Goal: Information Seeking & Learning: Learn about a topic

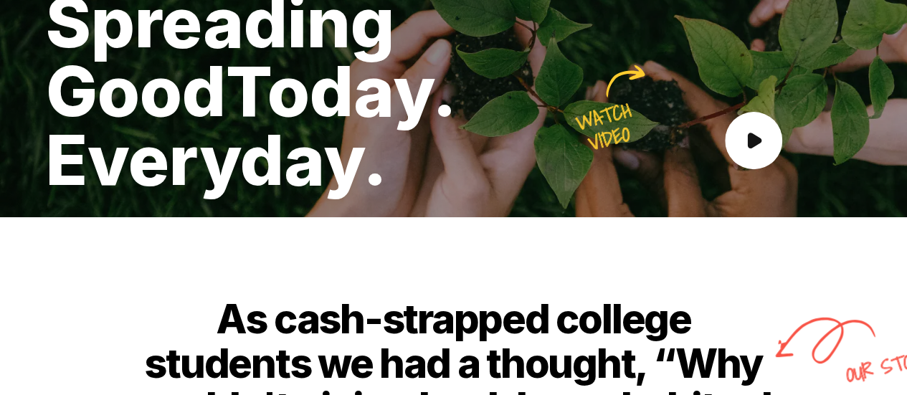
scroll to position [209, 0]
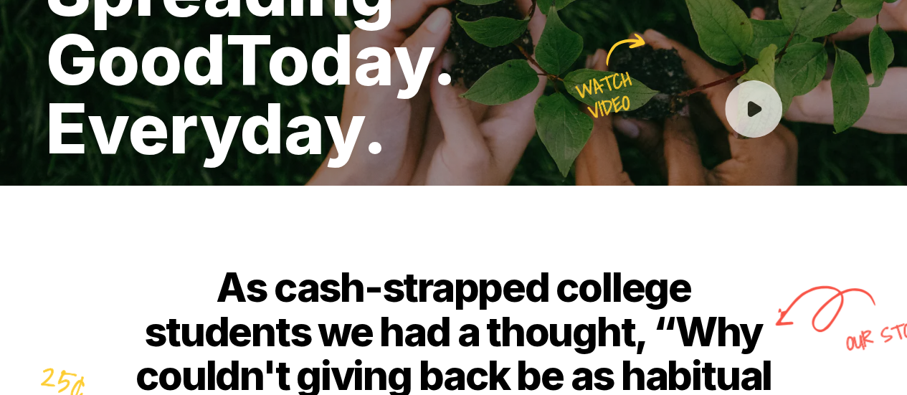
click at [736, 108] on circle at bounding box center [753, 108] width 57 height 57
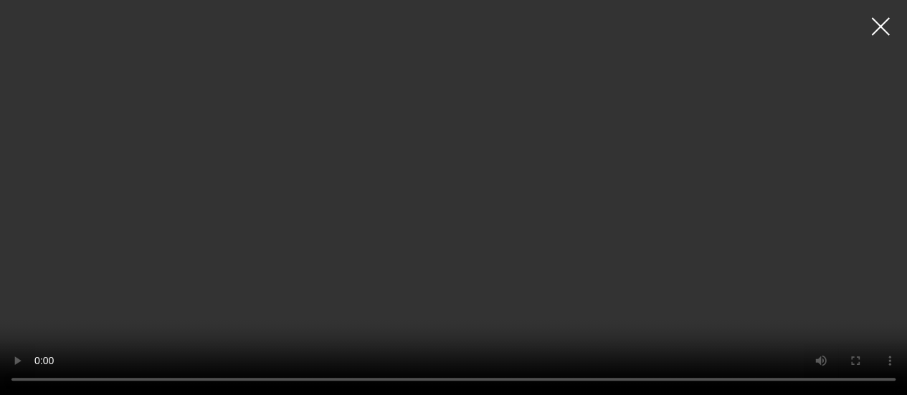
click at [362, 117] on video at bounding box center [453, 197] width 907 height 395
drag, startPoint x: 362, startPoint y: 117, endPoint x: 690, endPoint y: 153, distance: 329.7
click at [690, 153] on video at bounding box center [453, 197] width 907 height 395
click at [431, 216] on video at bounding box center [453, 197] width 907 height 395
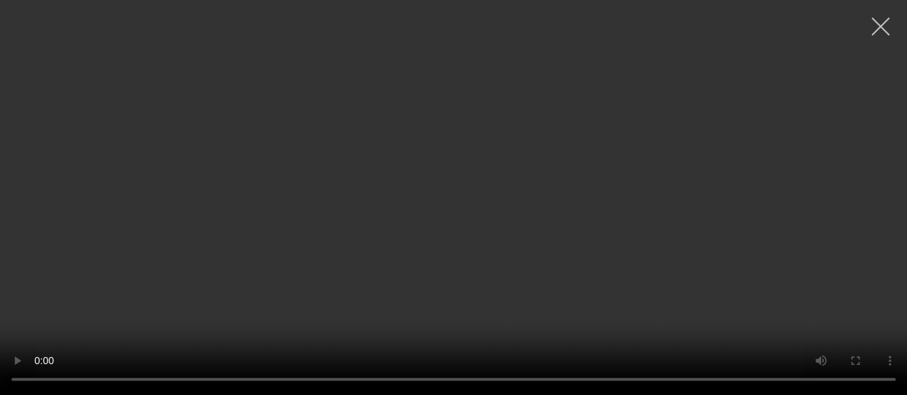
click at [876, 19] on icon at bounding box center [880, 26] width 19 height 19
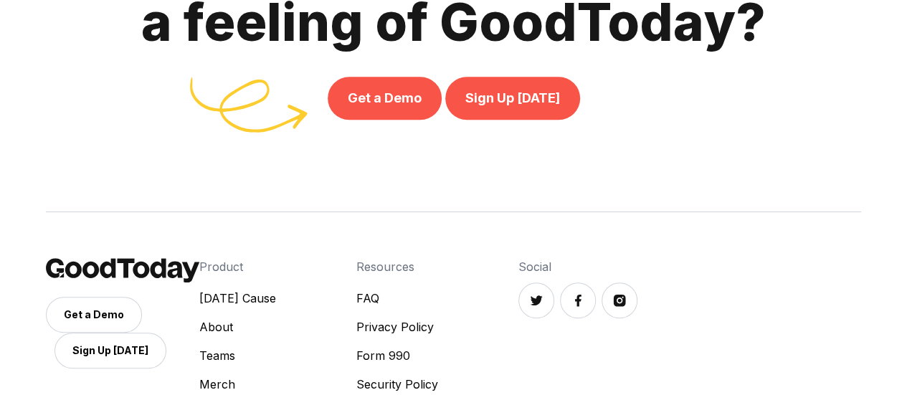
scroll to position [3080, 0]
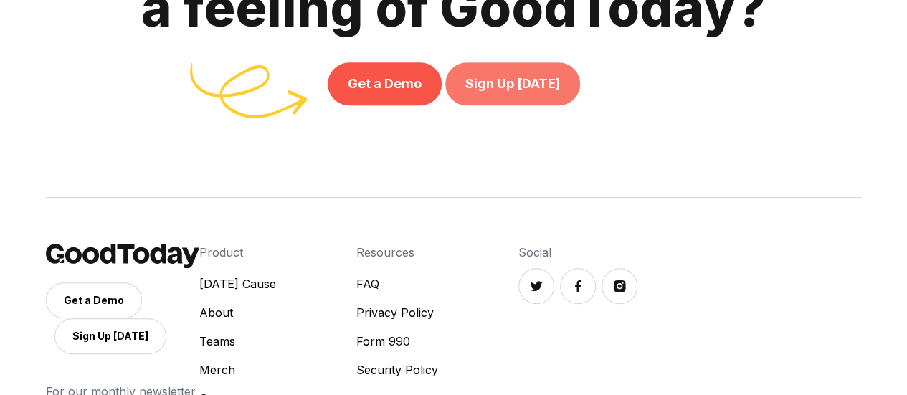
click at [501, 93] on link "Sign Up [DATE]" at bounding box center [512, 83] width 135 height 43
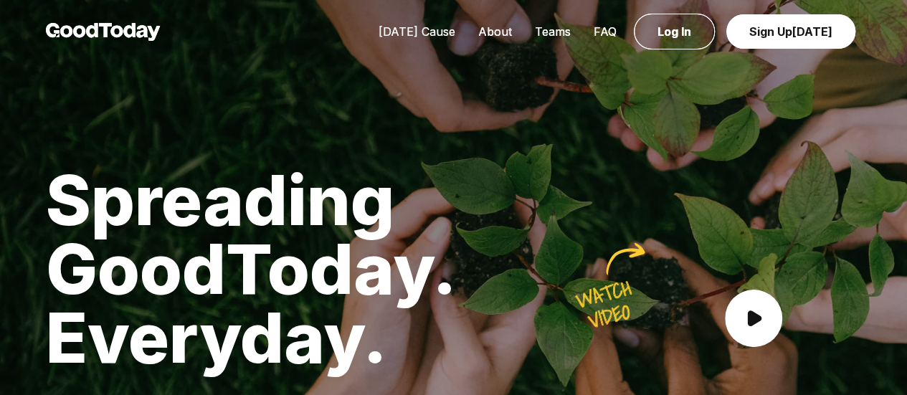
click at [427, 24] on link "[DATE] Cause" at bounding box center [417, 31] width 100 height 14
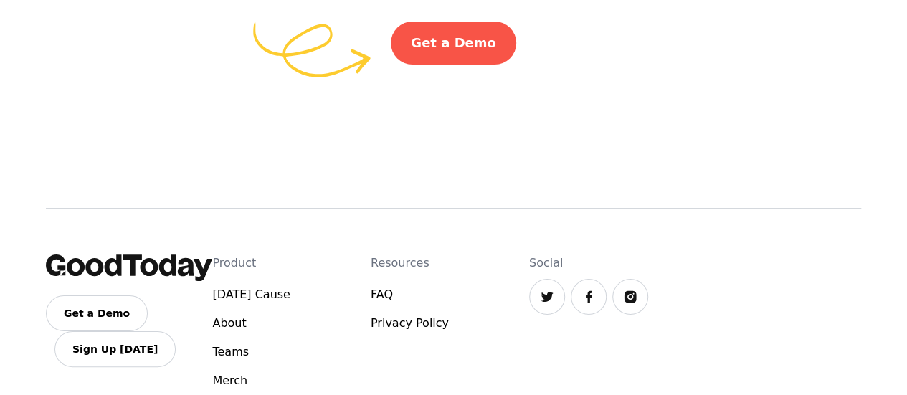
scroll to position [2502, 0]
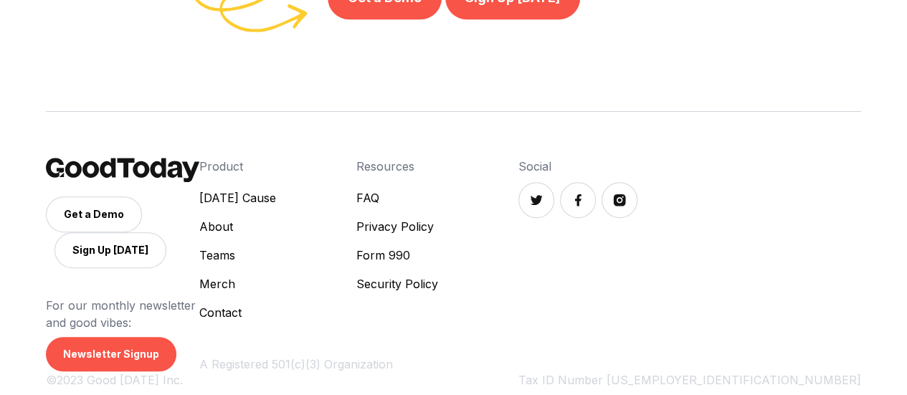
scroll to position [3162, 0]
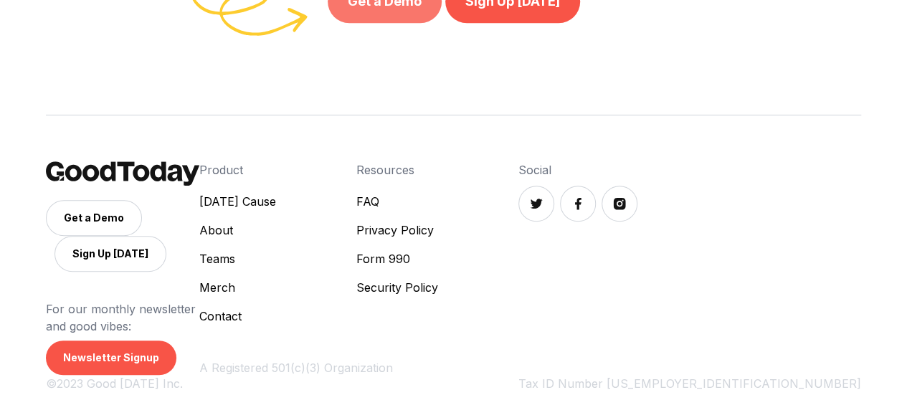
click at [387, 11] on link "Get a Demo" at bounding box center [385, 1] width 114 height 43
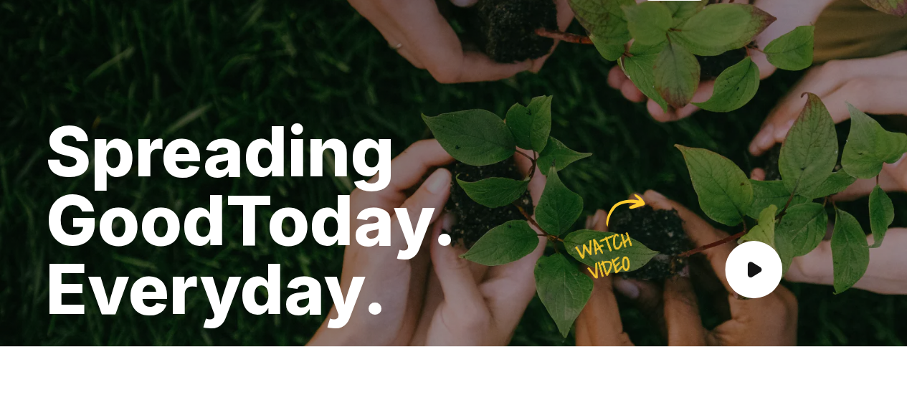
scroll to position [0, 0]
